Goal: Communication & Community: Answer question/provide support

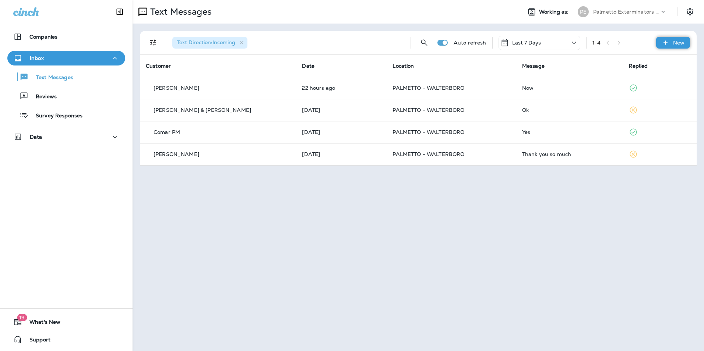
click at [673, 41] on div "New" at bounding box center [674, 43] width 34 height 12
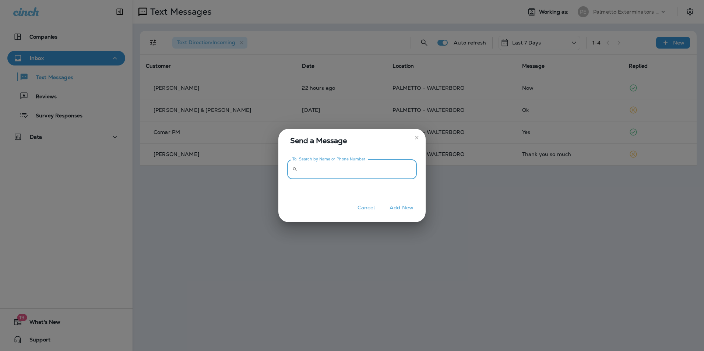
paste input "**********"
type input "**********"
click at [407, 207] on button "Add New" at bounding box center [401, 207] width 31 height 11
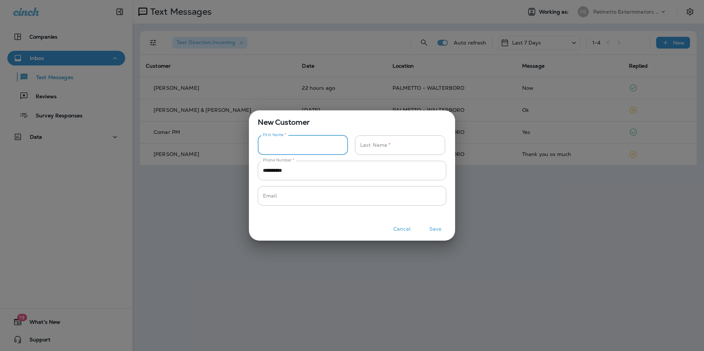
click at [308, 150] on input "Phone Number   *" at bounding box center [299, 146] width 82 height 20
type input "***"
type input "******"
click at [440, 231] on button "Save" at bounding box center [436, 229] width 28 height 11
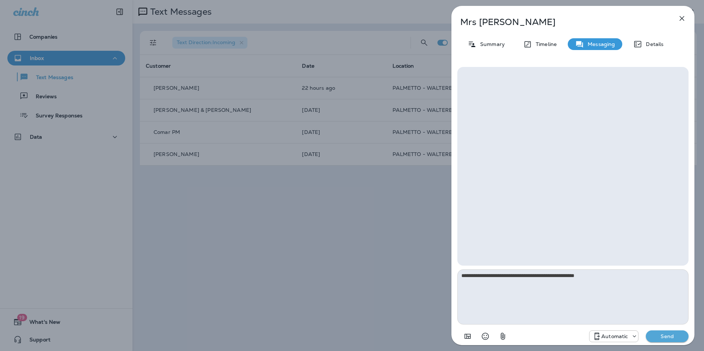
type textarea "**********"
click at [674, 337] on p "Send" at bounding box center [667, 336] width 31 height 7
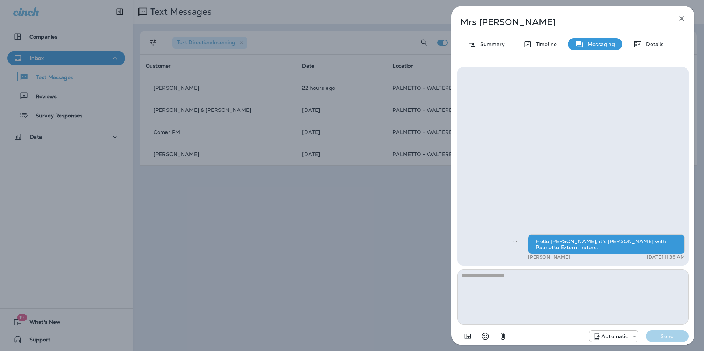
click at [681, 21] on icon "button" at bounding box center [682, 18] width 9 height 9
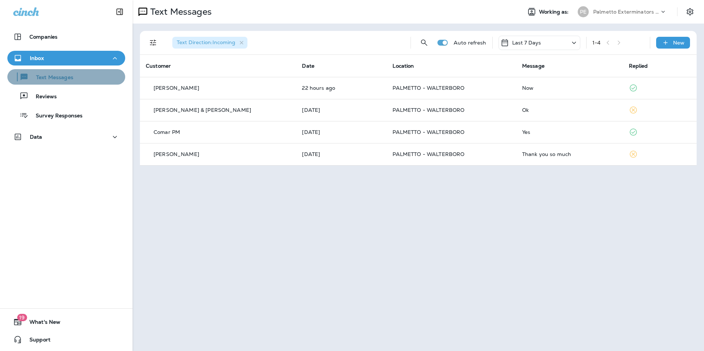
click at [97, 78] on div "Text Messages" at bounding box center [66, 76] width 112 height 11
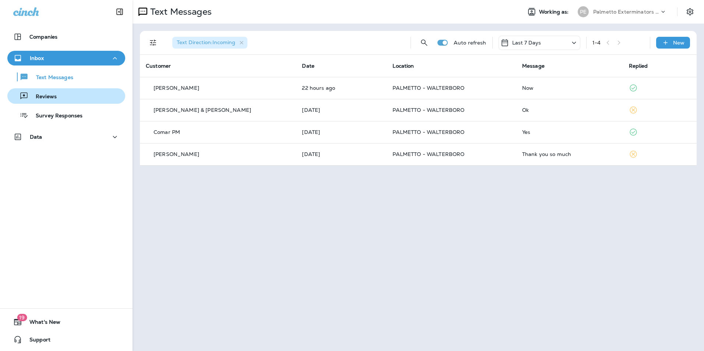
click at [95, 91] on div "Reviews" at bounding box center [66, 96] width 112 height 11
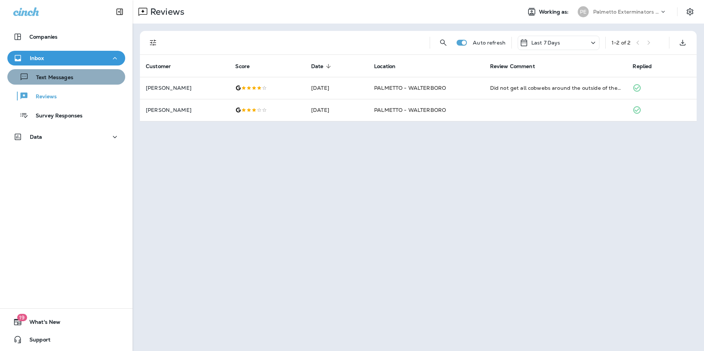
click at [92, 75] on div "Text Messages" at bounding box center [66, 76] width 112 height 11
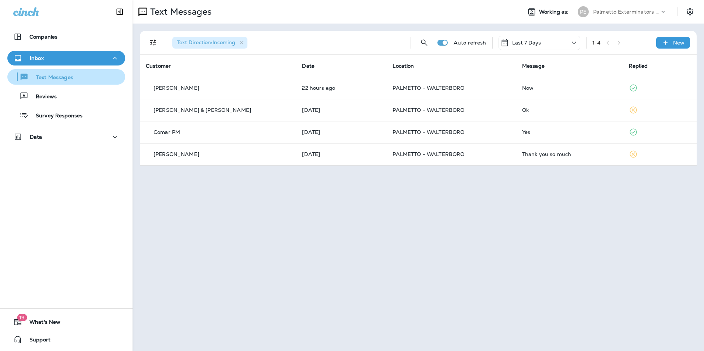
click at [81, 82] on div "Text Messages" at bounding box center [66, 76] width 112 height 11
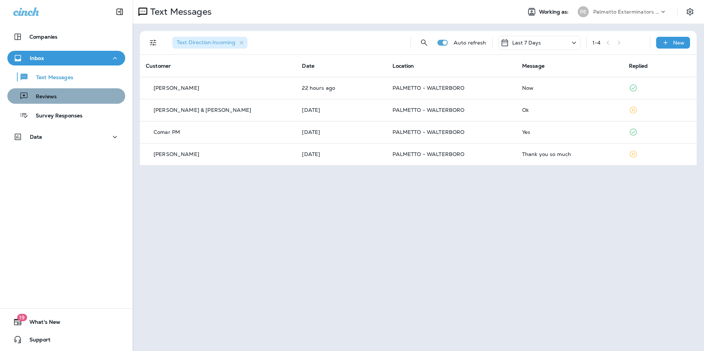
click at [69, 99] on div "Reviews" at bounding box center [66, 96] width 112 height 11
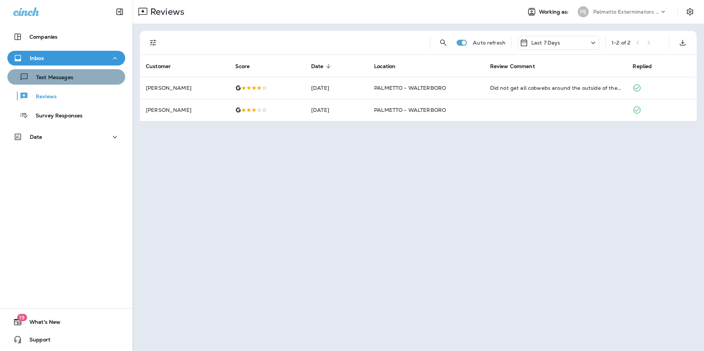
click at [79, 76] on div "Text Messages" at bounding box center [66, 76] width 112 height 11
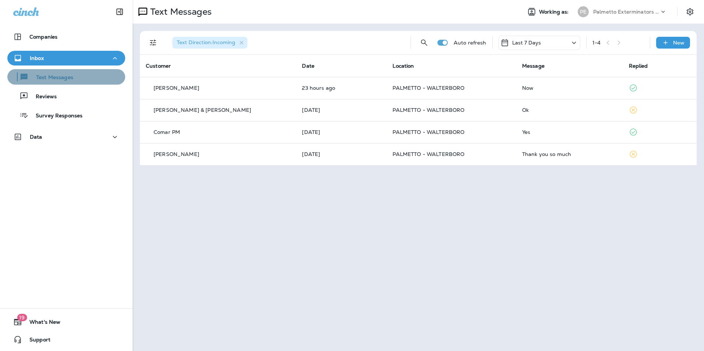
click at [82, 83] on button "Text Messages" at bounding box center [66, 76] width 118 height 15
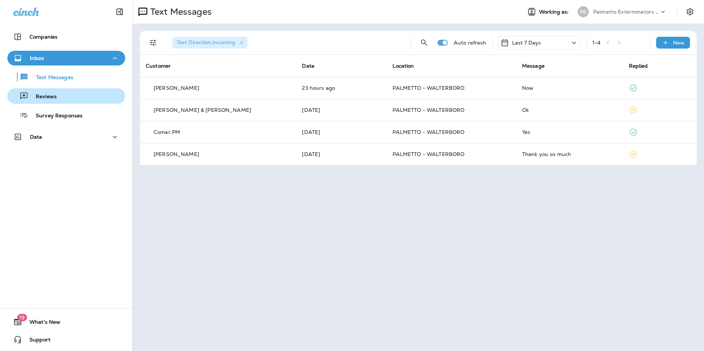
click at [78, 95] on div "Reviews" at bounding box center [66, 96] width 112 height 11
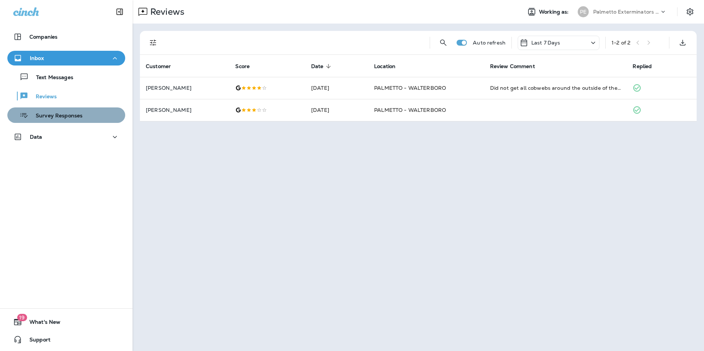
click at [79, 112] on div "Survey Responses" at bounding box center [46, 115] width 72 height 11
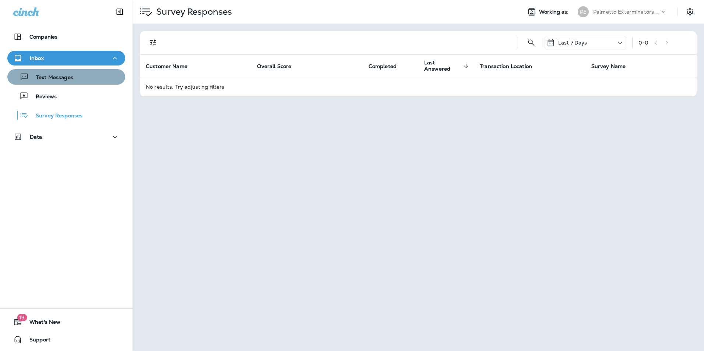
click at [80, 81] on div "Text Messages" at bounding box center [66, 76] width 112 height 11
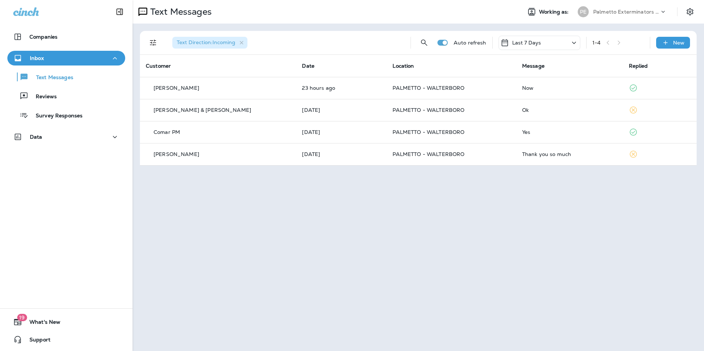
click at [67, 87] on div "Text Messages Reviews Survey Responses" at bounding box center [66, 94] width 118 height 57
click at [66, 97] on div "Reviews" at bounding box center [66, 96] width 112 height 11
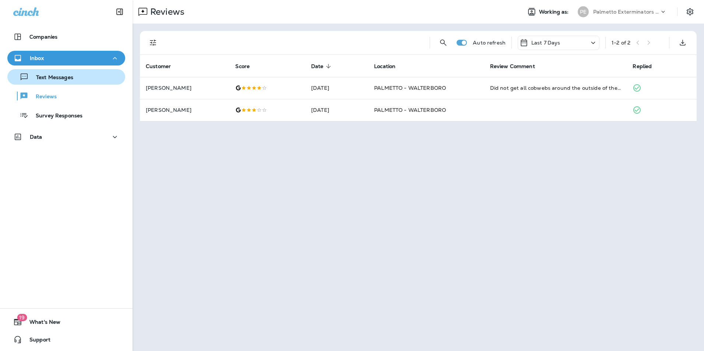
click at [72, 75] on p "Text Messages" at bounding box center [51, 77] width 45 height 7
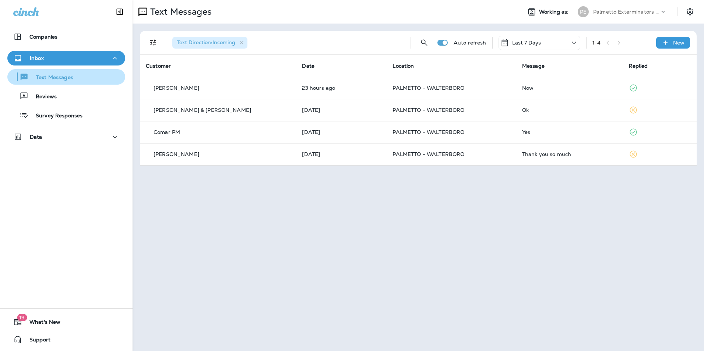
click at [99, 77] on div "Text Messages" at bounding box center [66, 76] width 112 height 11
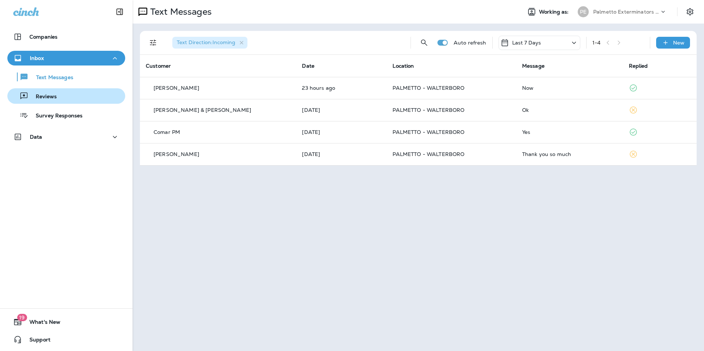
click at [85, 94] on div "Reviews" at bounding box center [66, 96] width 112 height 11
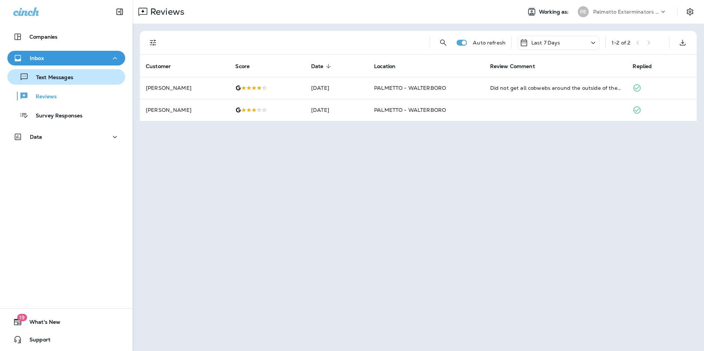
click at [88, 80] on div "Text Messages" at bounding box center [66, 76] width 112 height 11
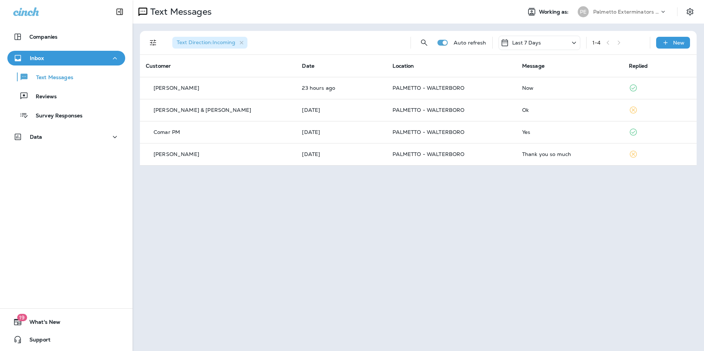
click at [81, 86] on div "Text Messages Reviews Survey Responses" at bounding box center [66, 94] width 118 height 57
click at [80, 97] on div "Reviews" at bounding box center [66, 96] width 112 height 11
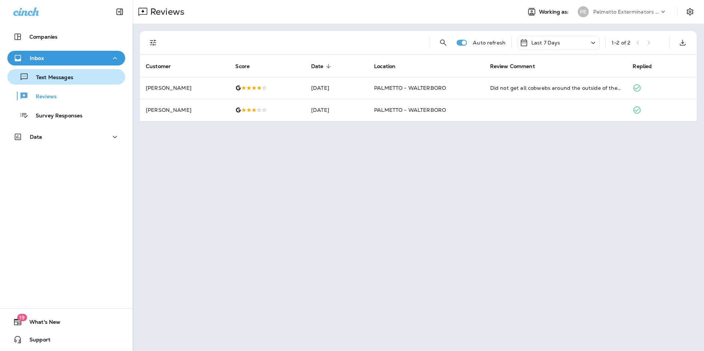
click at [82, 77] on div "Text Messages" at bounding box center [66, 76] width 112 height 11
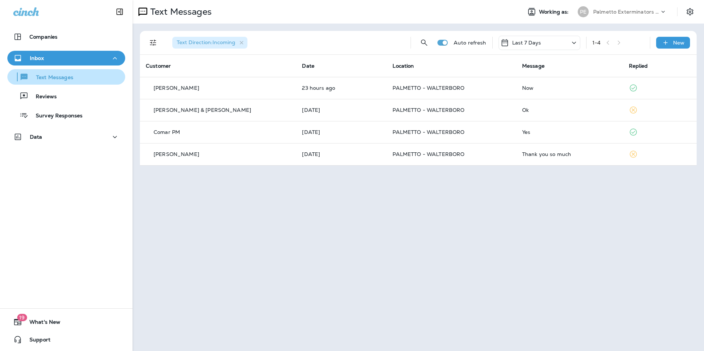
click at [78, 77] on div "Text Messages" at bounding box center [66, 76] width 112 height 11
click at [78, 87] on div "Text Messages Reviews Survey Responses" at bounding box center [66, 94] width 118 height 57
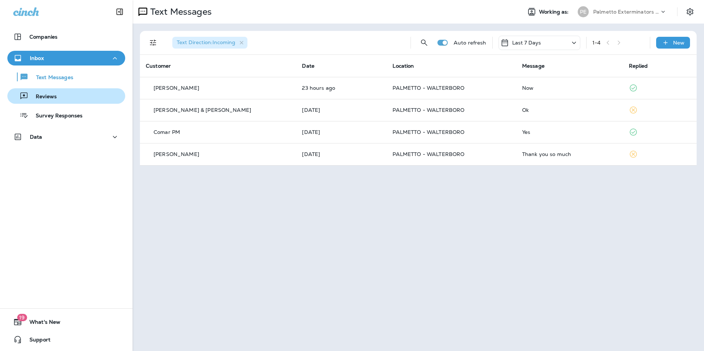
click at [76, 92] on div "Reviews" at bounding box center [66, 96] width 112 height 11
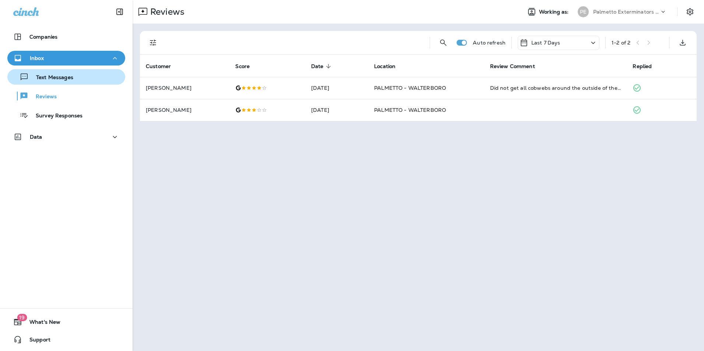
click at [76, 80] on div "Text Messages" at bounding box center [66, 76] width 112 height 11
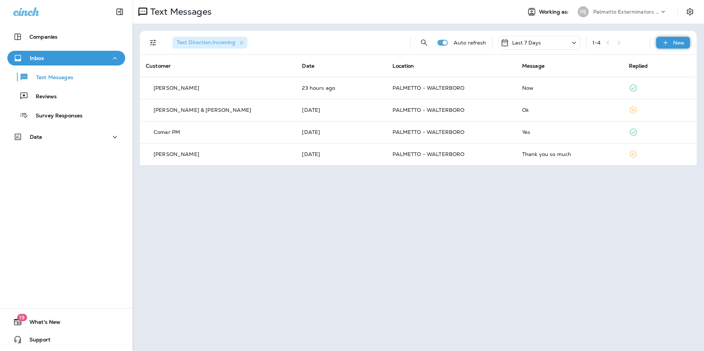
click at [685, 46] on div "New" at bounding box center [674, 43] width 34 height 12
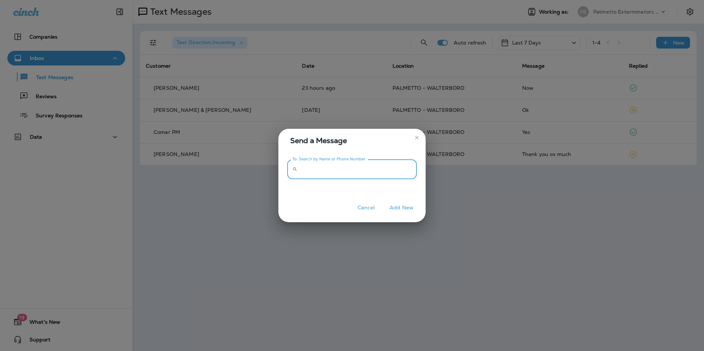
click at [354, 171] on input "To: Search by Name or Phone Number" at bounding box center [359, 170] width 116 height 20
type input "**********"
click at [399, 208] on button "Add New" at bounding box center [401, 209] width 31 height 11
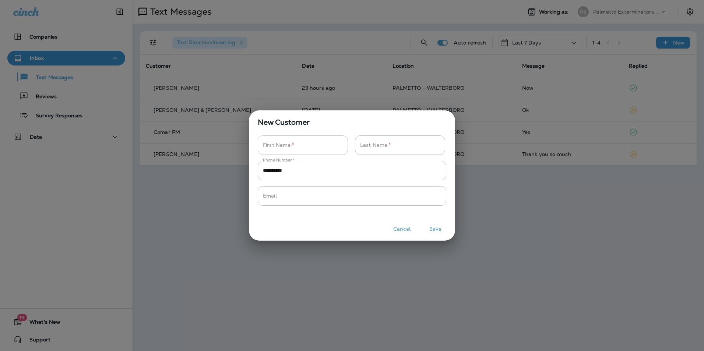
click at [296, 145] on input "Phone Number   *" at bounding box center [299, 146] width 82 height 20
type input "***"
type input "******"
click at [440, 228] on button "Save" at bounding box center [436, 229] width 28 height 11
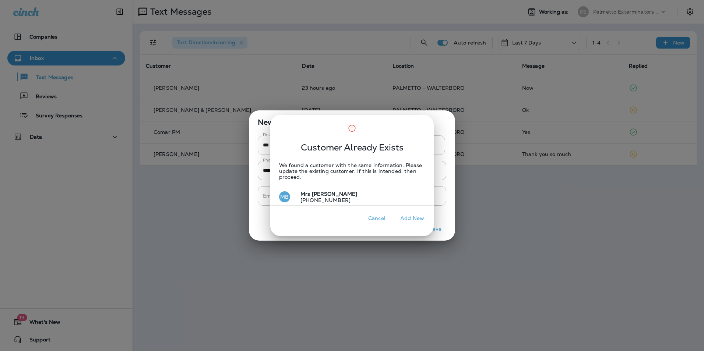
click at [347, 196] on button "MB Mrs Barnes +18034221643" at bounding box center [352, 197] width 164 height 17
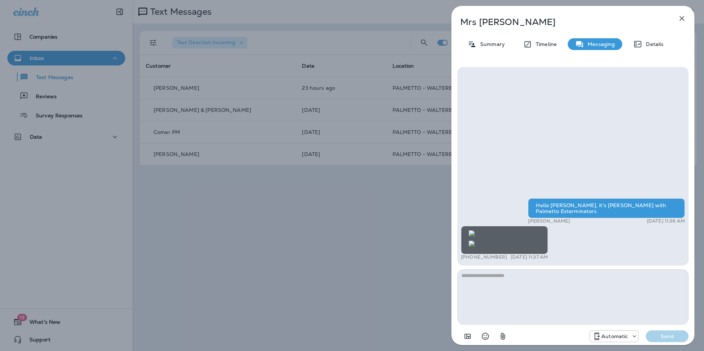
click at [475, 241] on img at bounding box center [472, 244] width 6 height 6
click at [532, 283] on textarea at bounding box center [573, 297] width 231 height 55
drag, startPoint x: 465, startPoint y: 275, endPoint x: 476, endPoint y: 286, distance: 15.1
click at [466, 287] on textarea "**********" at bounding box center [573, 297] width 231 height 55
type textarea "**********"
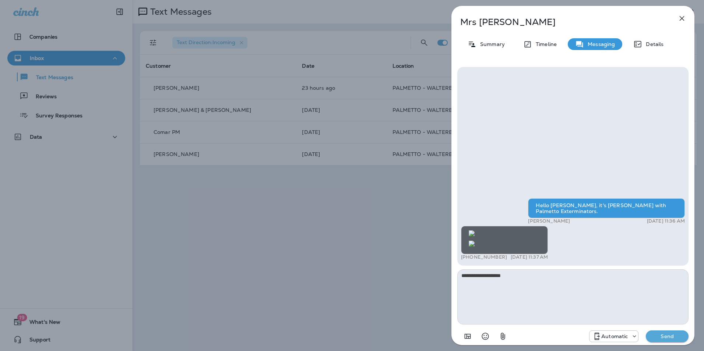
click at [655, 339] on p "Send" at bounding box center [667, 336] width 31 height 7
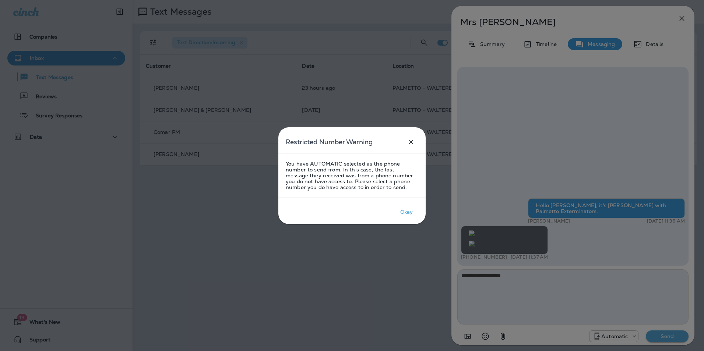
click at [415, 141] on icon "close" at bounding box center [411, 142] width 9 height 9
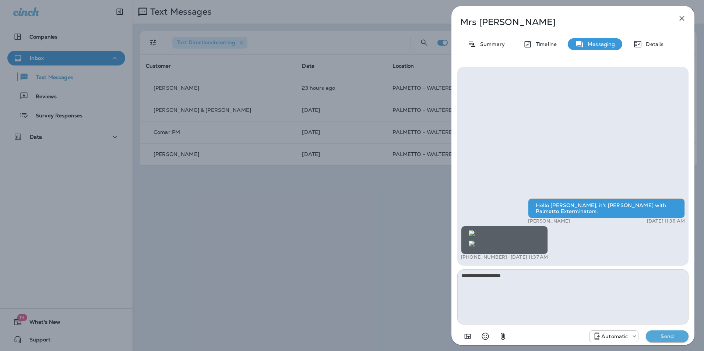
click at [612, 342] on div "Automatic" at bounding box center [614, 337] width 49 height 12
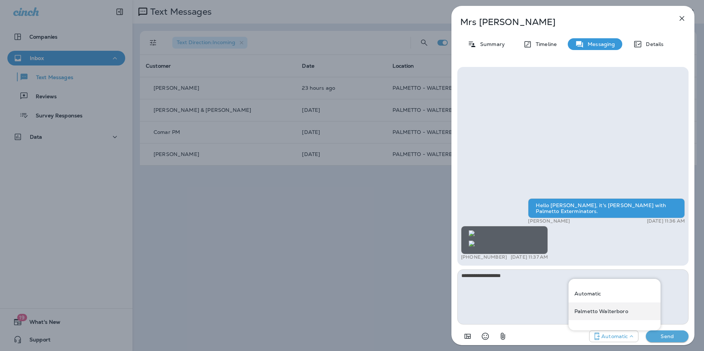
click at [617, 312] on p "Palmetto Walterboro" at bounding box center [602, 312] width 54 height 6
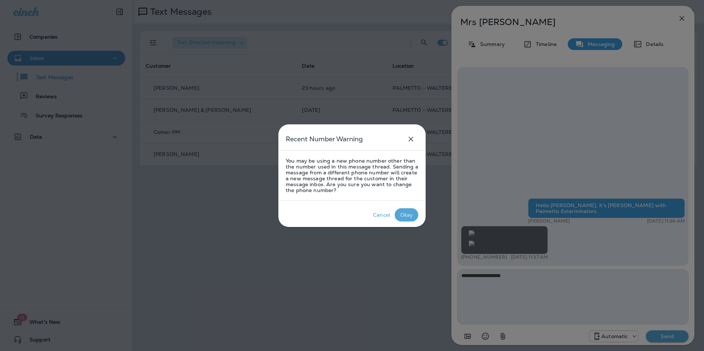
click at [412, 212] on div "Okay" at bounding box center [406, 215] width 13 height 6
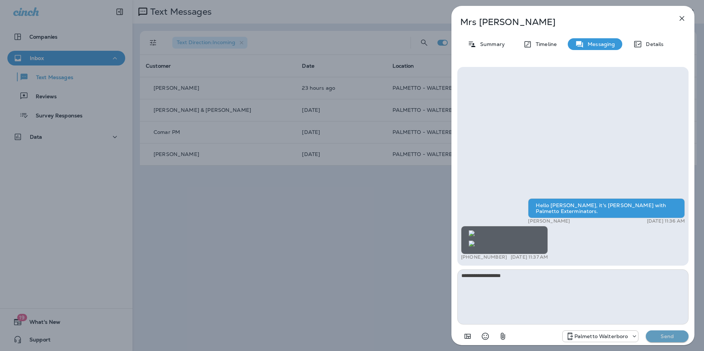
click at [680, 341] on button "Send" at bounding box center [667, 337] width 43 height 12
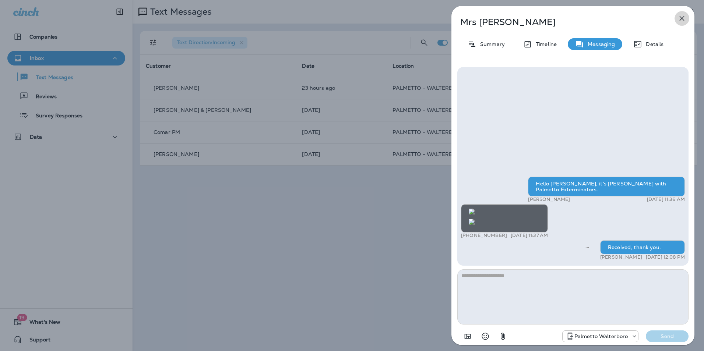
click at [685, 19] on icon "button" at bounding box center [682, 18] width 9 height 9
